Goal: Transaction & Acquisition: Purchase product/service

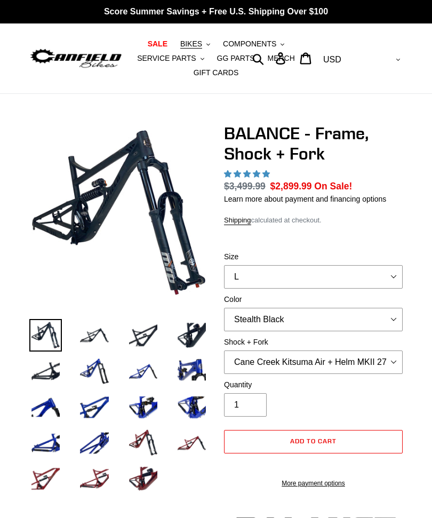
select select "highest-rating"
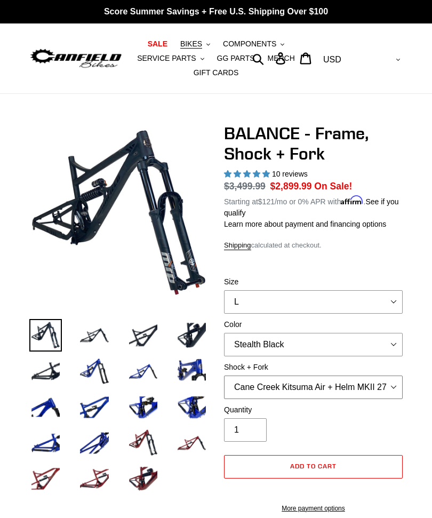
click at [272, 391] on select "Cane Creek Kitsuma Air + Helm MKII 27.5 170mm Fox Float X2 or DHX2 + Fox Float …" at bounding box center [313, 387] width 179 height 23
click at [264, 389] on select "Cane Creek Kitsuma Air + Helm MKII 27.5 170mm Fox Float X2 or DHX2 + Fox Float …" at bounding box center [313, 387] width 179 height 23
click at [245, 386] on select "Cane Creek Kitsuma Air + Helm MKII 27.5 170mm Fox Float X2 or DHX2 + Fox Float …" at bounding box center [313, 387] width 179 height 23
click at [247, 387] on select "Cane Creek Kitsuma Air + Helm MKII 27.5 170mm Fox Float X2 or DHX2 + Fox Float …" at bounding box center [313, 387] width 179 height 23
click at [262, 381] on select "Cane Creek Kitsuma Air + Helm MKII 27.5 170mm Fox Float X2 or DHX2 + Fox Float …" at bounding box center [313, 387] width 179 height 23
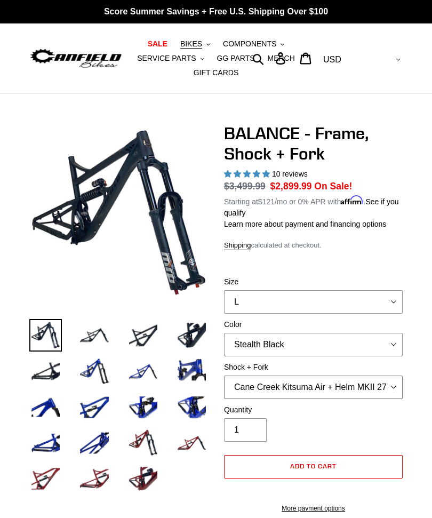
select select "EXT Storia V3-S + Era V2.1 160mm 29 (mullet)"
click at [251, 344] on select "Bomber Blue Goat's Blood Stealth Black" at bounding box center [313, 344] width 179 height 23
click at [244, 389] on select "Cane Creek Kitsuma Air + Helm MKII 27.5 170mm Fox Float X2 or DHX2 + Fox Float …" at bounding box center [313, 387] width 179 height 23
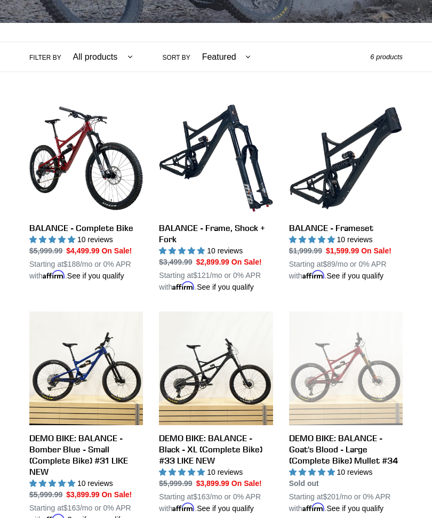
scroll to position [231, 0]
click at [307, 377] on link "DEMO BIKE: BALANCE - Goat's Blood - Large (Complete Bike) Mullet #34" at bounding box center [346, 413] width 114 height 203
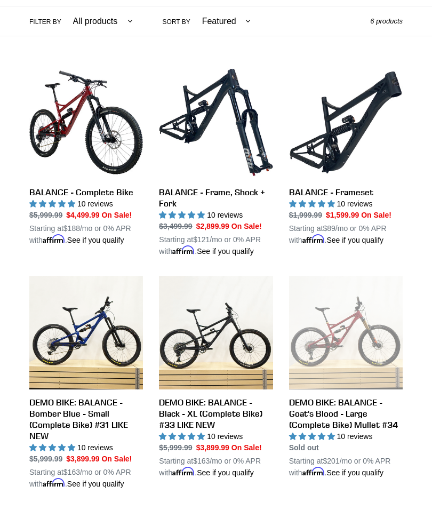
click at [43, 126] on link "BALANCE - Complete Bike" at bounding box center [86, 156] width 114 height 180
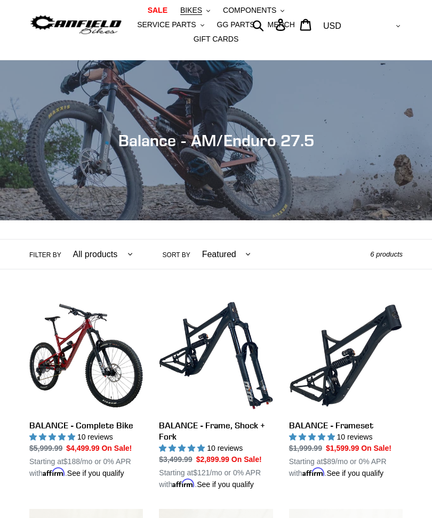
scroll to position [0, 0]
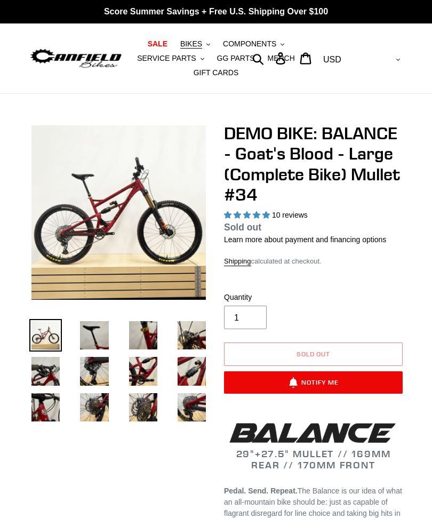
select select "highest-rating"
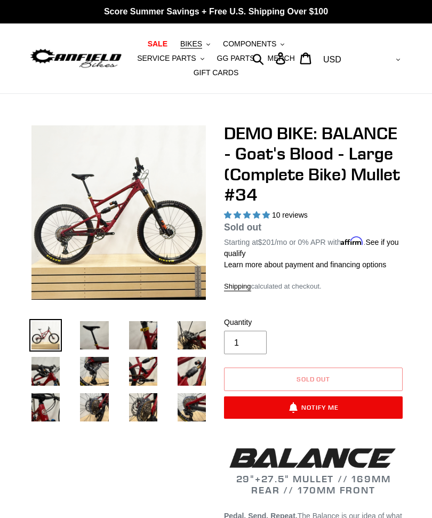
click at [84, 338] on img at bounding box center [94, 335] width 33 height 33
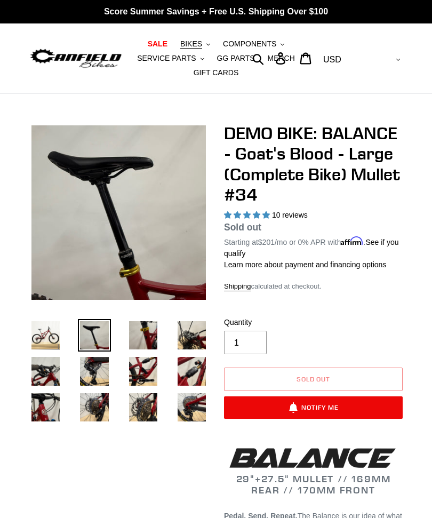
click at [136, 344] on img at bounding box center [143, 335] width 33 height 33
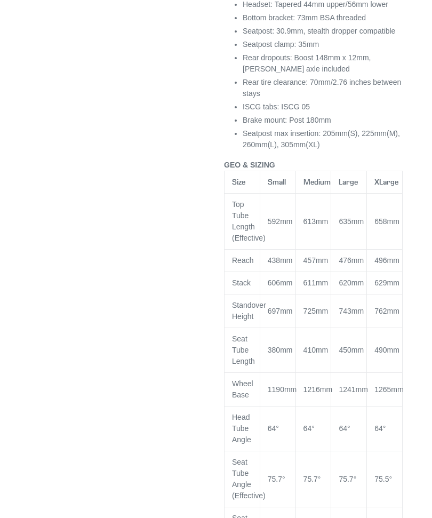
scroll to position [1445, 0]
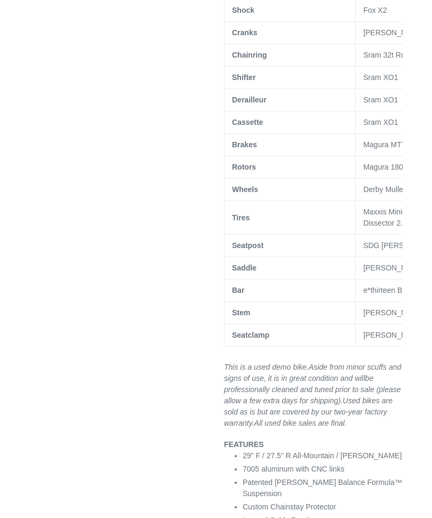
scroll to position [656, 0]
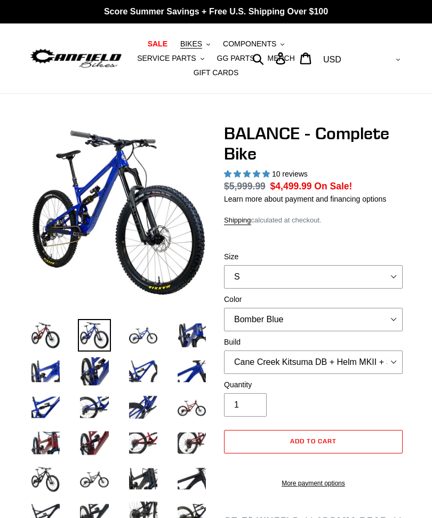
select select "highest-rating"
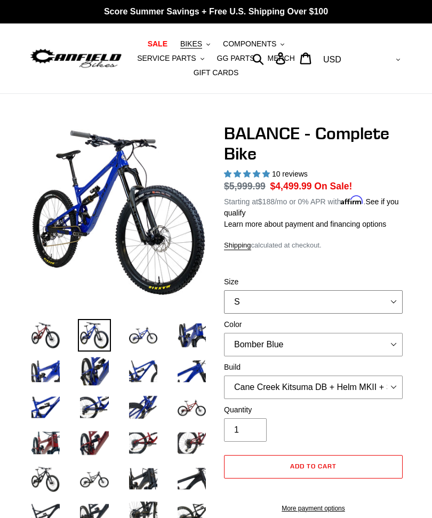
click at [244, 294] on select "S M L XL" at bounding box center [313, 301] width 179 height 23
select select "L"
click at [244, 346] on select "Bomber Blue Goat's Blood Stealth Black" at bounding box center [313, 344] width 179 height 23
select select "Stealth Black"
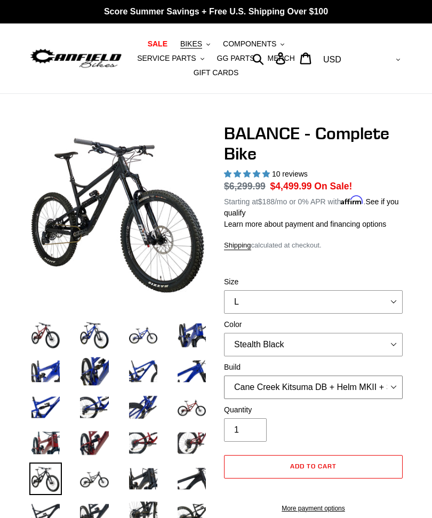
click at [249, 387] on select "Cane Creek Kitsuma DB + Helm MKII + SRAM GX Cane Creek Kitsuma DB + Helm MKII +…" at bounding box center [313, 387] width 179 height 23
click at [311, 389] on select "Cane Creek Kitsuma DB + Helm MKII + SRAM GX Cane Creek Kitsuma DB + Helm MKII +…" at bounding box center [313, 387] width 179 height 23
click at [319, 393] on select "Cane Creek Kitsuma DB + Helm MKII + SRAM GX Cane Creek Kitsuma DB + Helm MKII +…" at bounding box center [313, 387] width 179 height 23
click at [316, 394] on select "Cane Creek Kitsuma DB + Helm MKII + SRAM GX Cane Creek Kitsuma DB + Helm MKII +…" at bounding box center [313, 387] width 179 height 23
click at [303, 386] on select "Cane Creek Kitsuma DB + Helm MKII + SRAM GX Cane Creek Kitsuma DB + Helm MKII +…" at bounding box center [313, 387] width 179 height 23
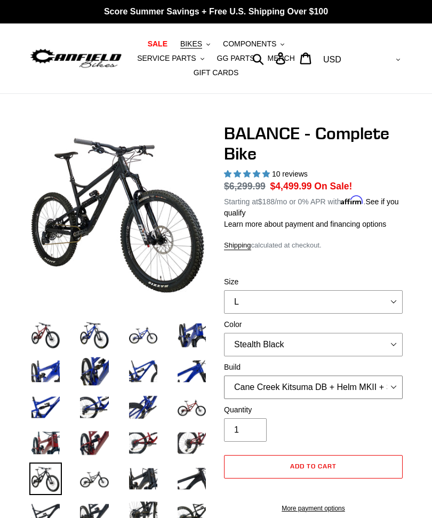
click at [330, 390] on select "Cane Creek Kitsuma DB + Helm MKII + SRAM GX Cane Creek Kitsuma DB + Helm MKII +…" at bounding box center [313, 387] width 179 height 23
select select "RockShox Vivid ULT + Zeb ULT + SRAM GX"
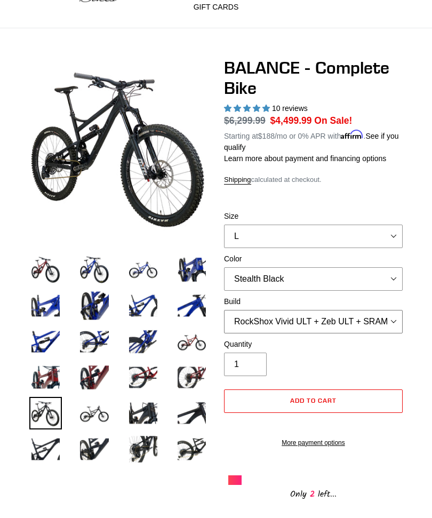
scroll to position [70, 0]
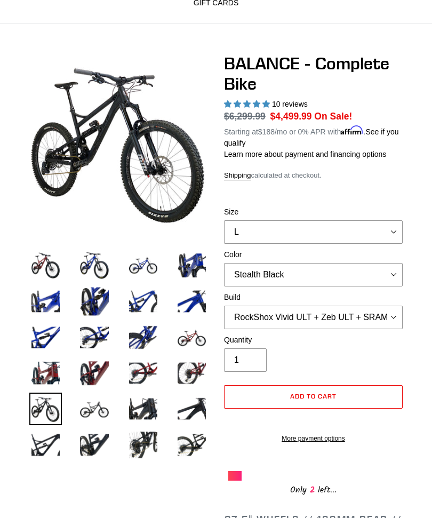
click at [105, 412] on img at bounding box center [94, 409] width 33 height 33
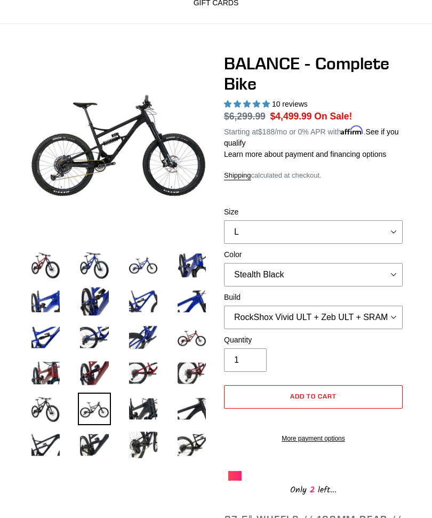
click at [142, 415] on img at bounding box center [143, 409] width 33 height 33
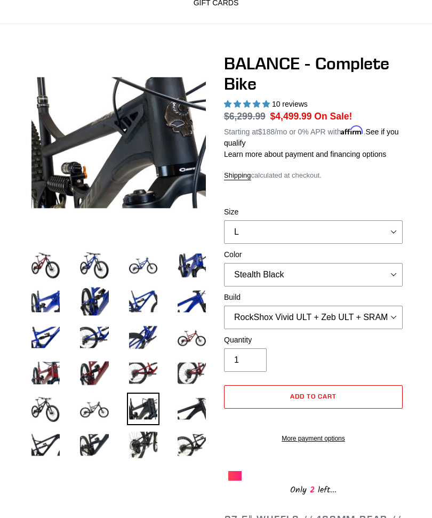
click at [194, 409] on img at bounding box center [192, 409] width 33 height 33
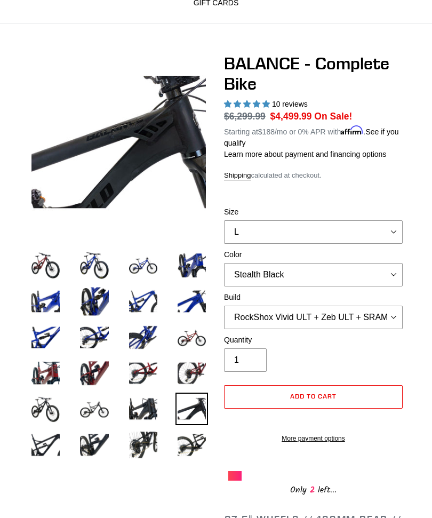
click at [47, 461] on img at bounding box center [45, 445] width 33 height 33
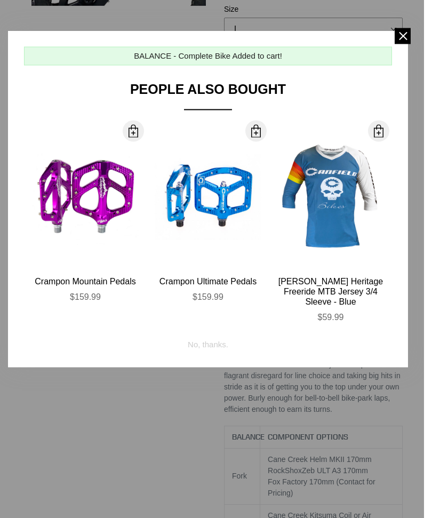
scroll to position [273, 0]
click at [403, 34] on span at bounding box center [403, 36] width 16 height 16
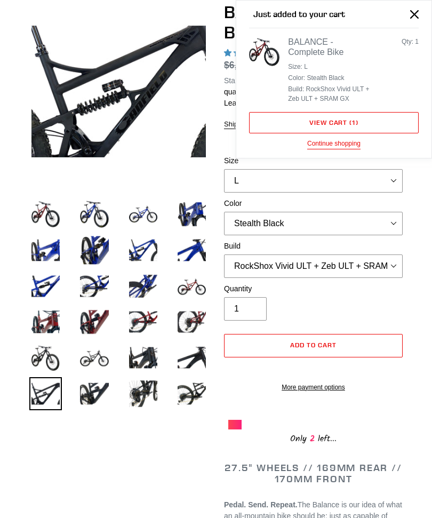
scroll to position [0, 0]
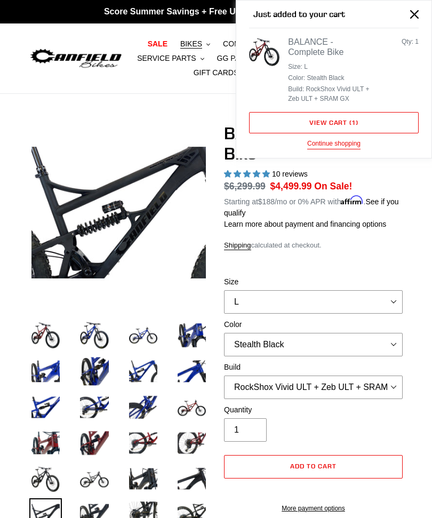
click at [415, 15] on icon "Close" at bounding box center [414, 14] width 9 height 9
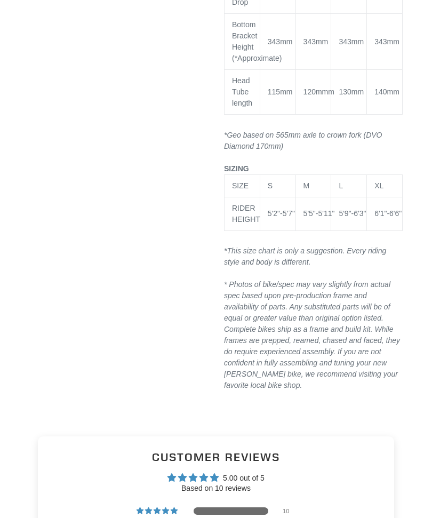
scroll to position [2150, 0]
